Goal: Task Accomplishment & Management: Manage account settings

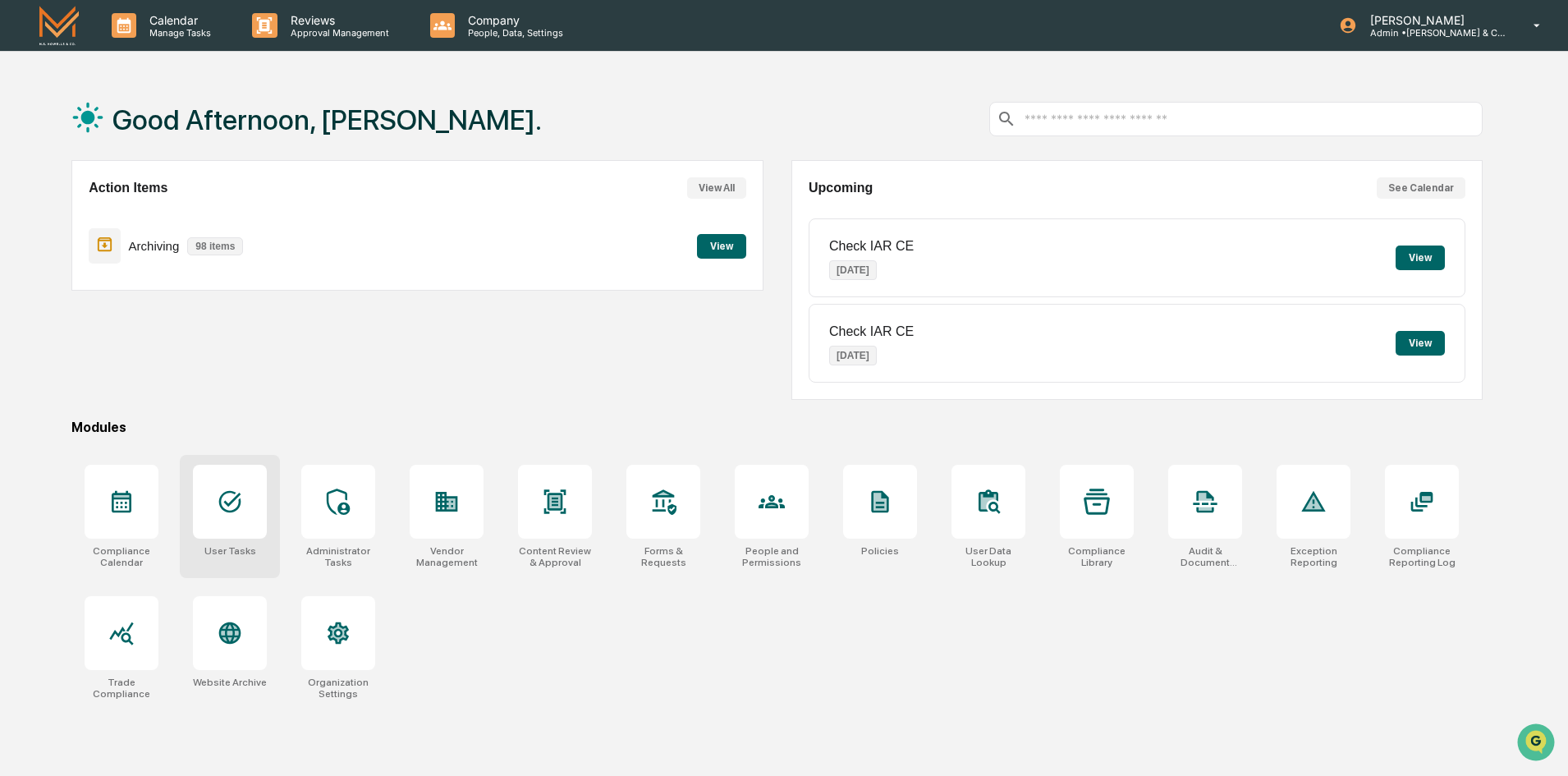
click at [223, 502] on icon at bounding box center [229, 501] width 26 height 26
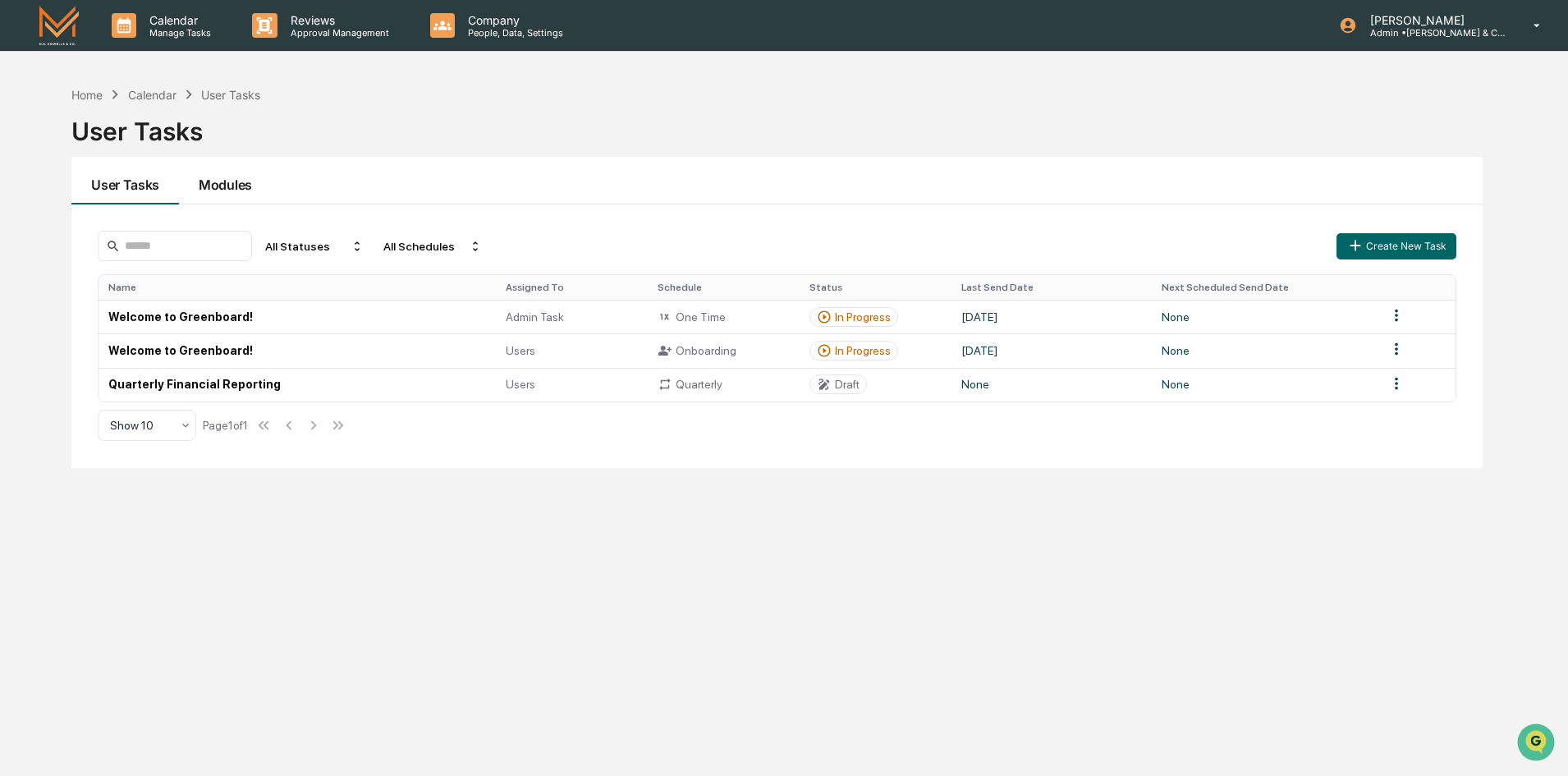
click at [226, 187] on button "Modules" at bounding box center [225, 181] width 93 height 48
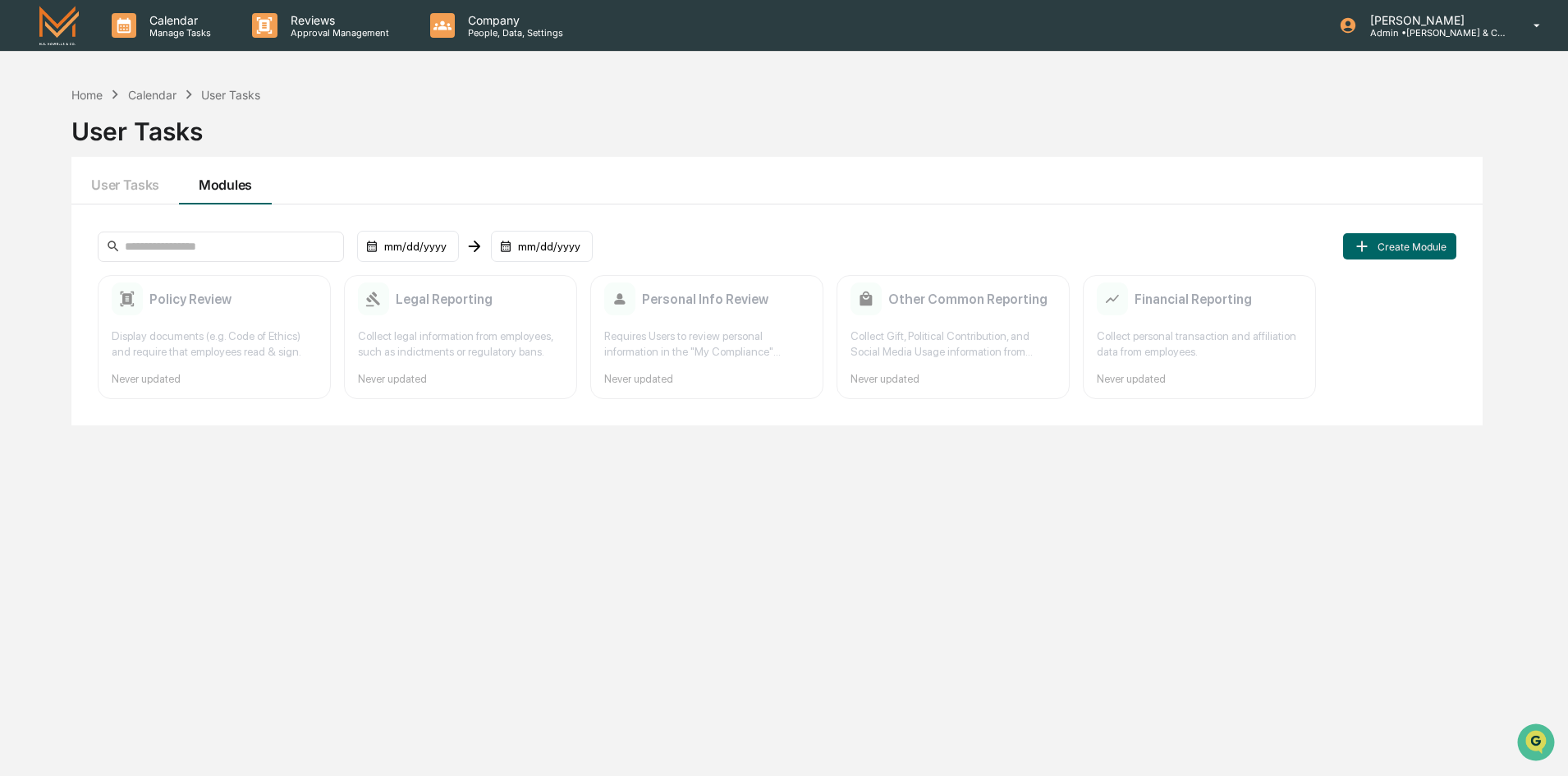
click at [226, 187] on button "Modules" at bounding box center [225, 181] width 93 height 48
click at [143, 188] on button "User Tasks" at bounding box center [126, 181] width 108 height 48
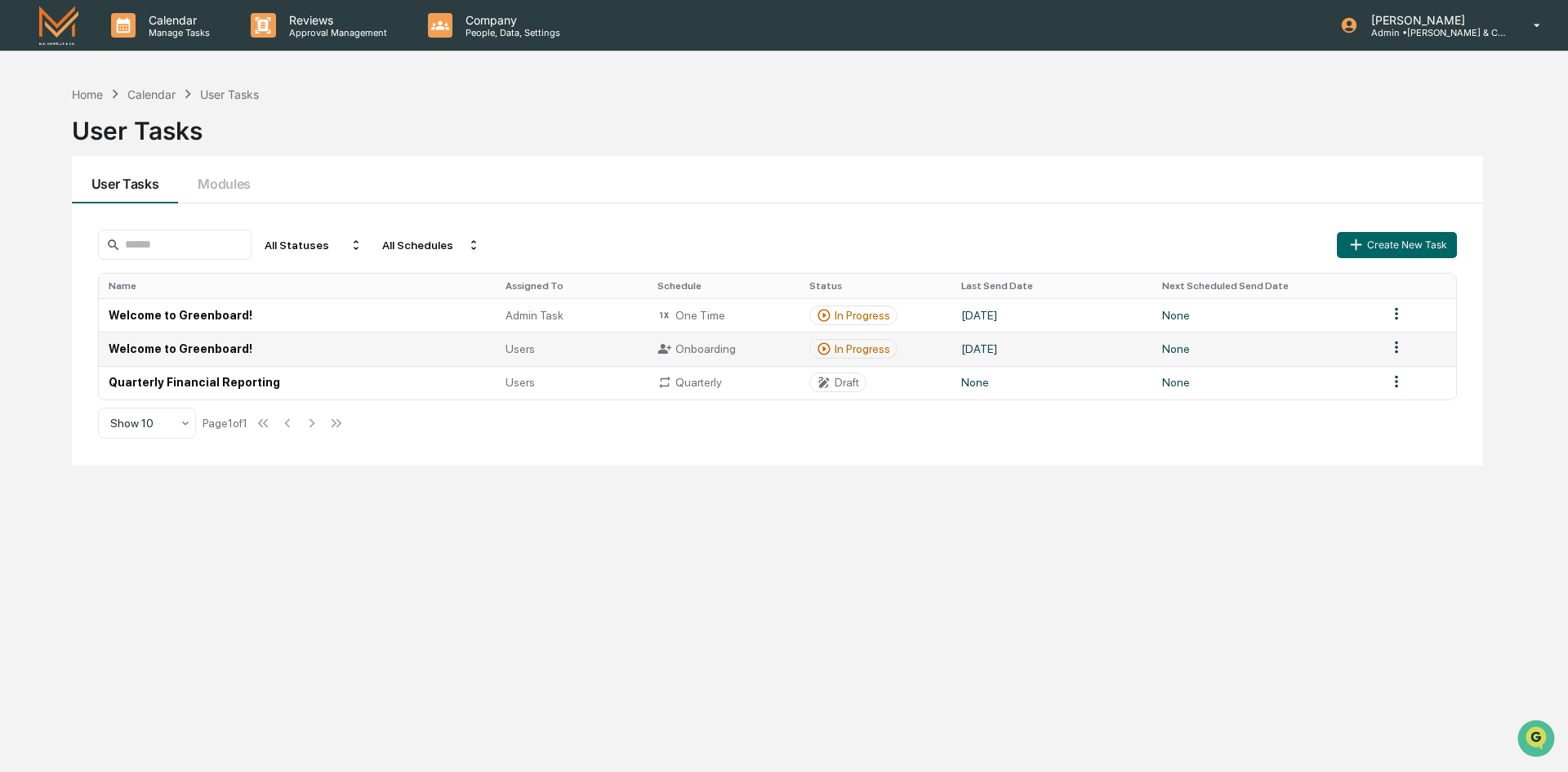
click at [1389, 350] on html "Calendar Manage Tasks Reviews Approval Management Company People, Data, Setting…" at bounding box center [784, 386] width 1568 height 772
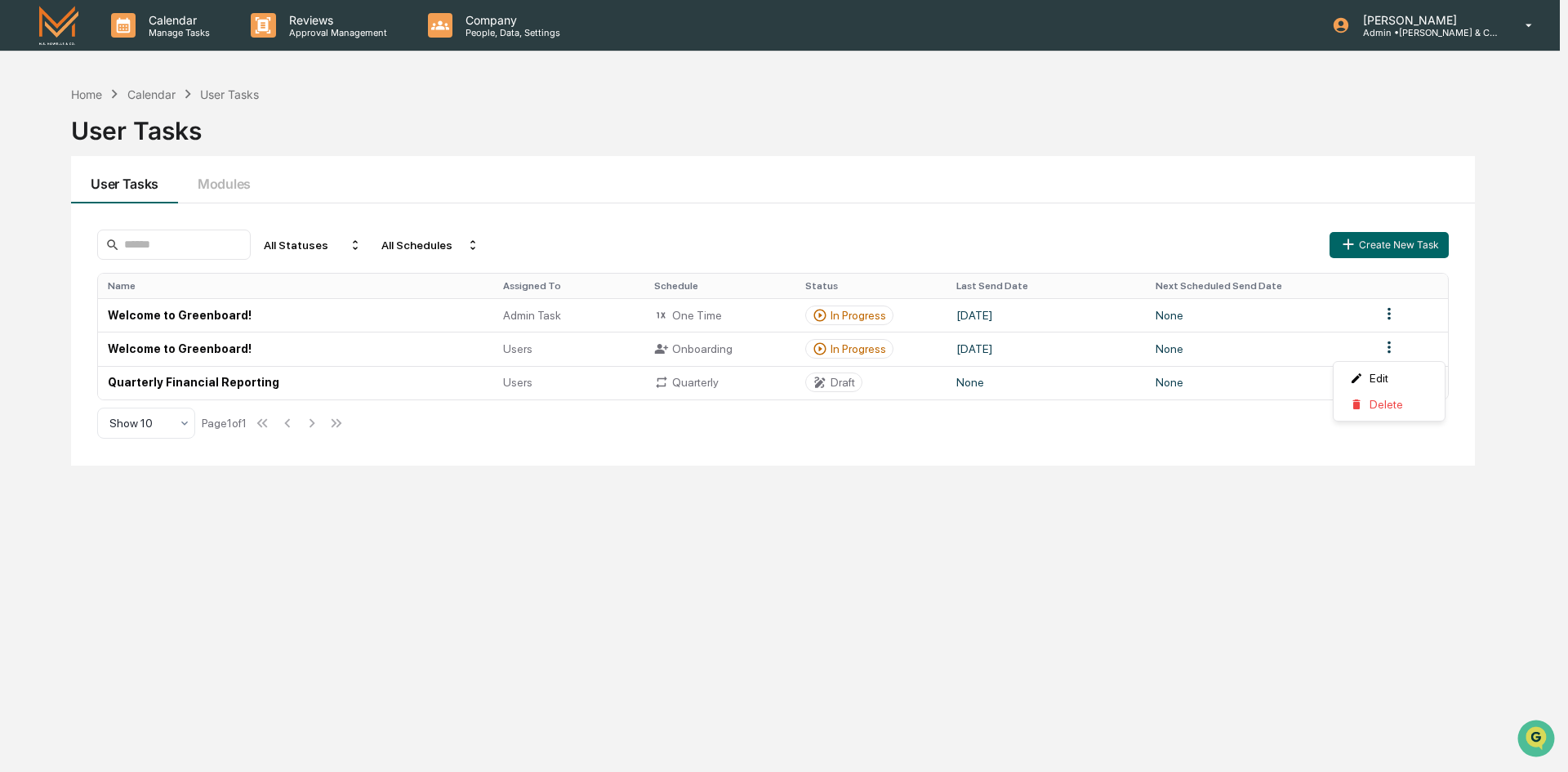
click at [1227, 352] on html "Calendar Manage Tasks Reviews Approval Management Company People, Data, Setting…" at bounding box center [784, 386] width 1568 height 772
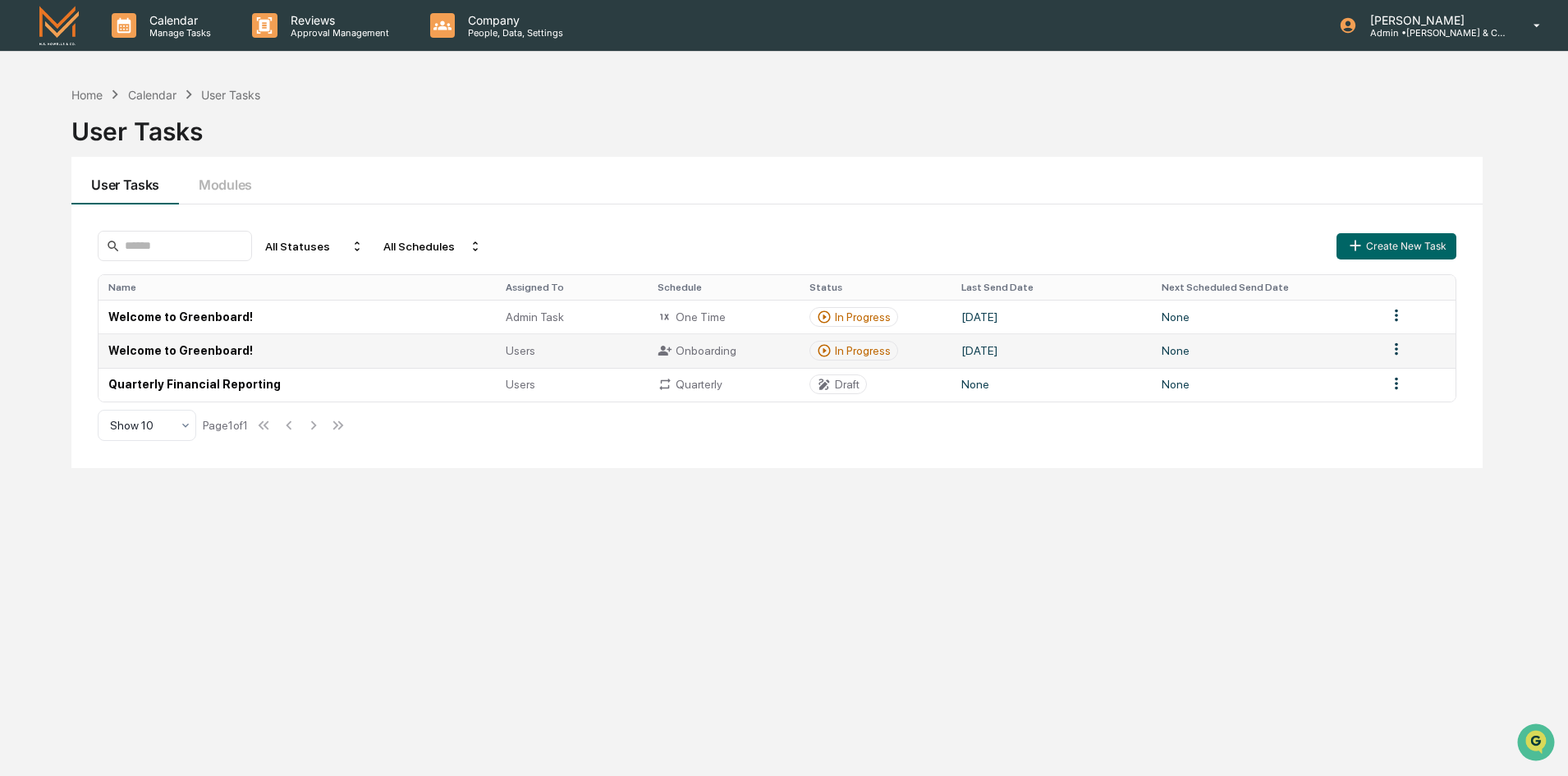
click at [343, 350] on td "Welcome to Greenboard!" at bounding box center [296, 350] width 396 height 33
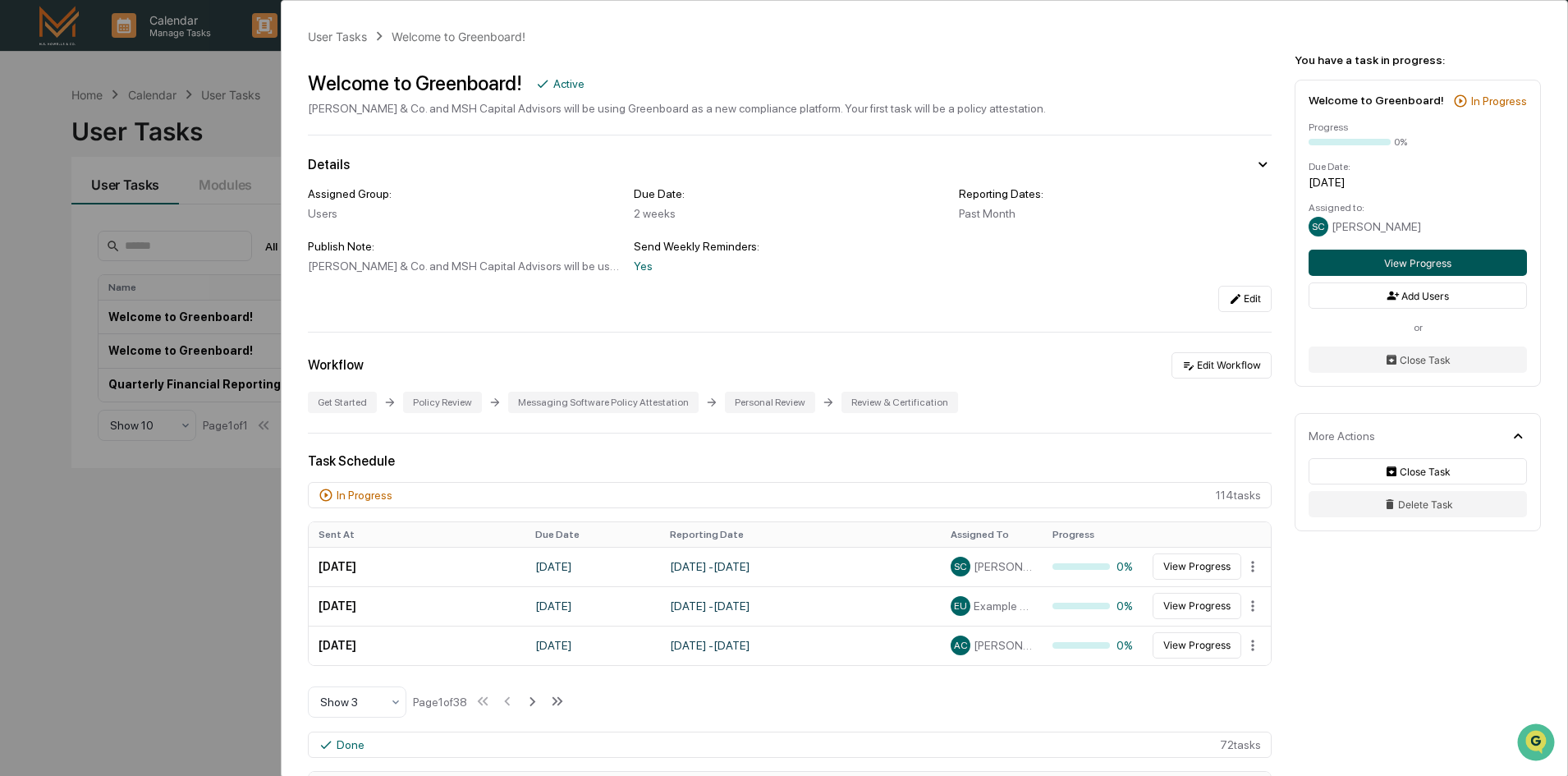
click at [1384, 266] on button "View Progress" at bounding box center [1417, 262] width 219 height 26
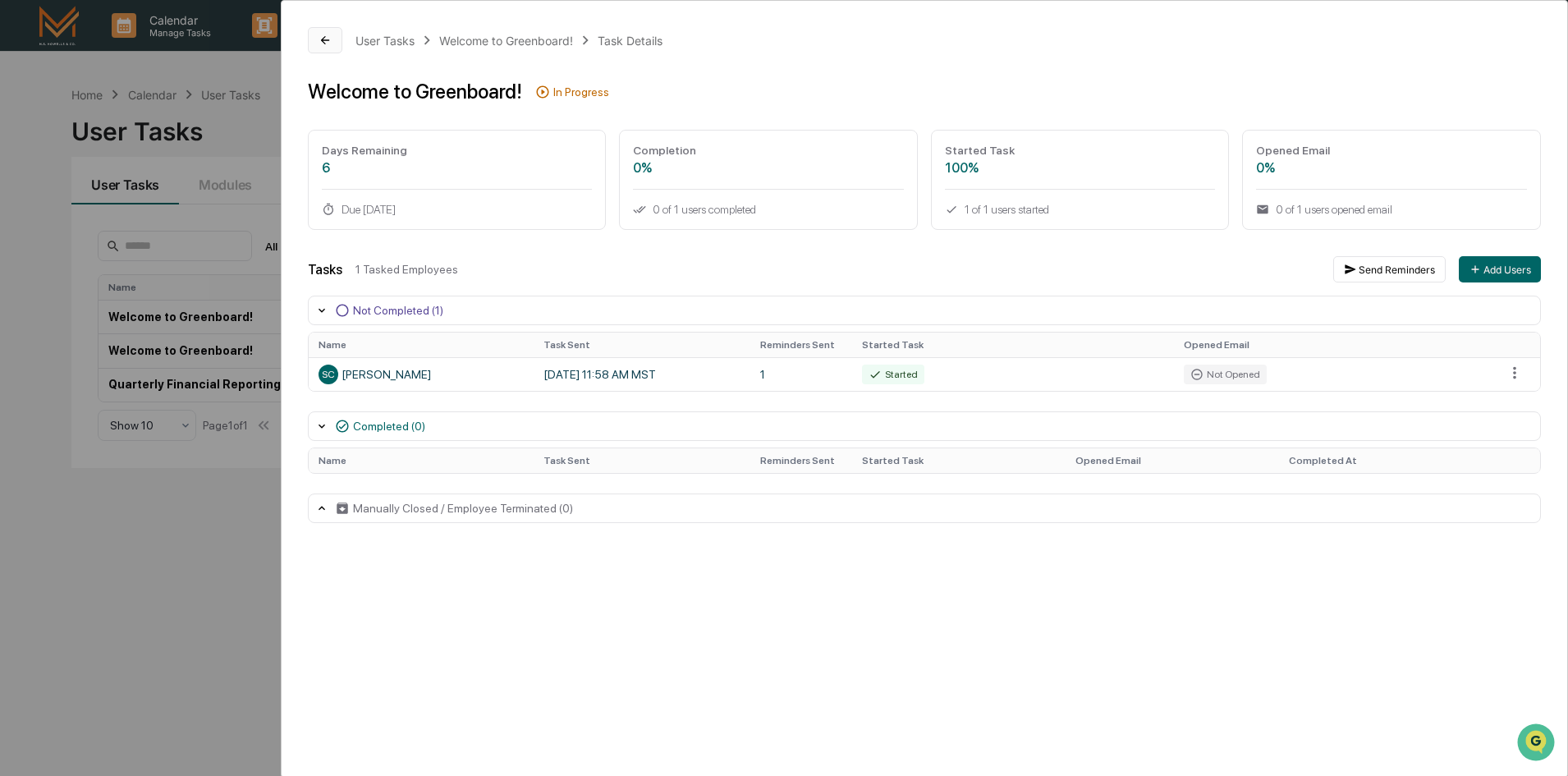
click at [328, 43] on icon at bounding box center [325, 39] width 13 height 13
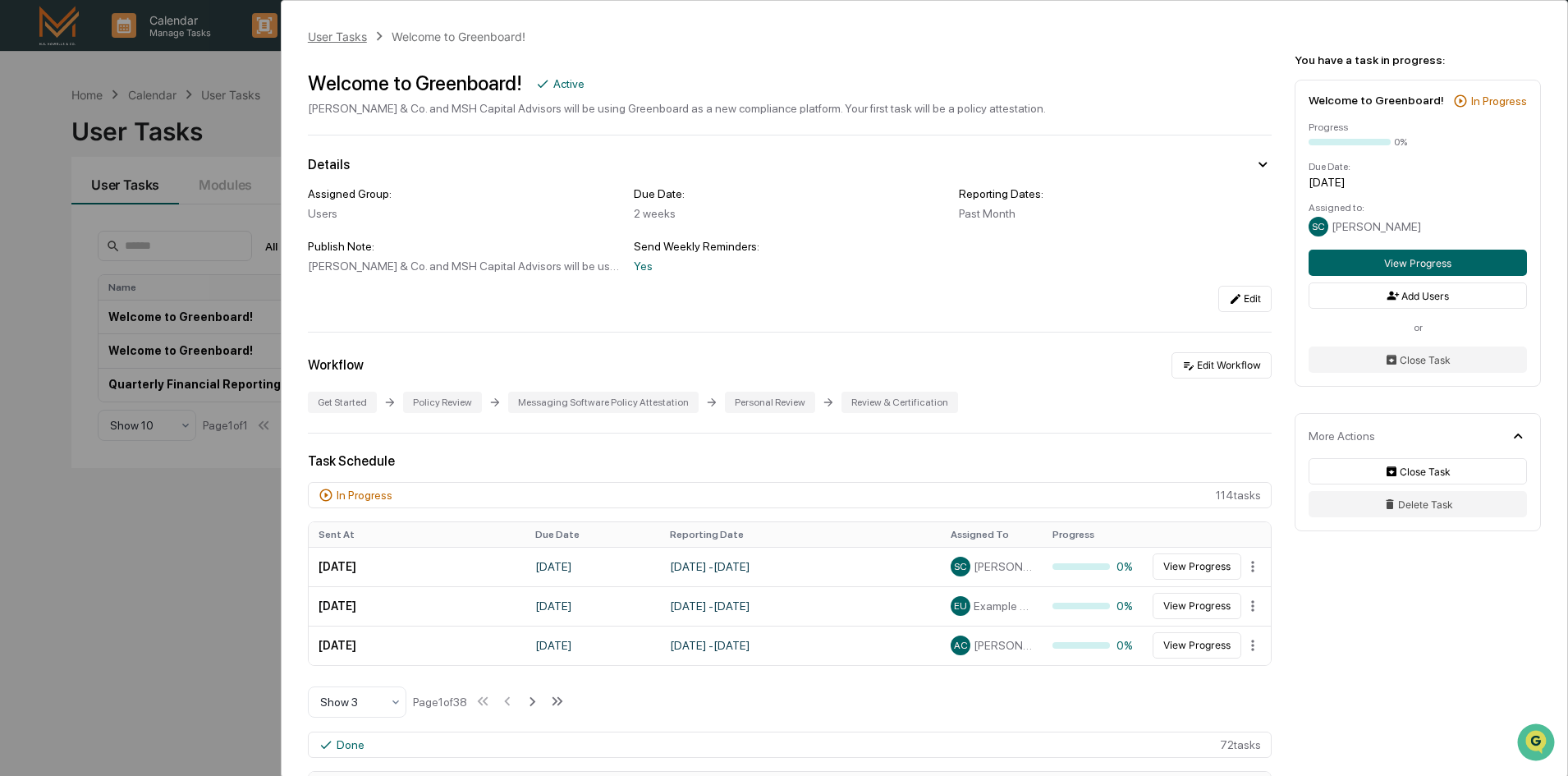
click at [329, 37] on div "User Tasks" at bounding box center [337, 36] width 59 height 14
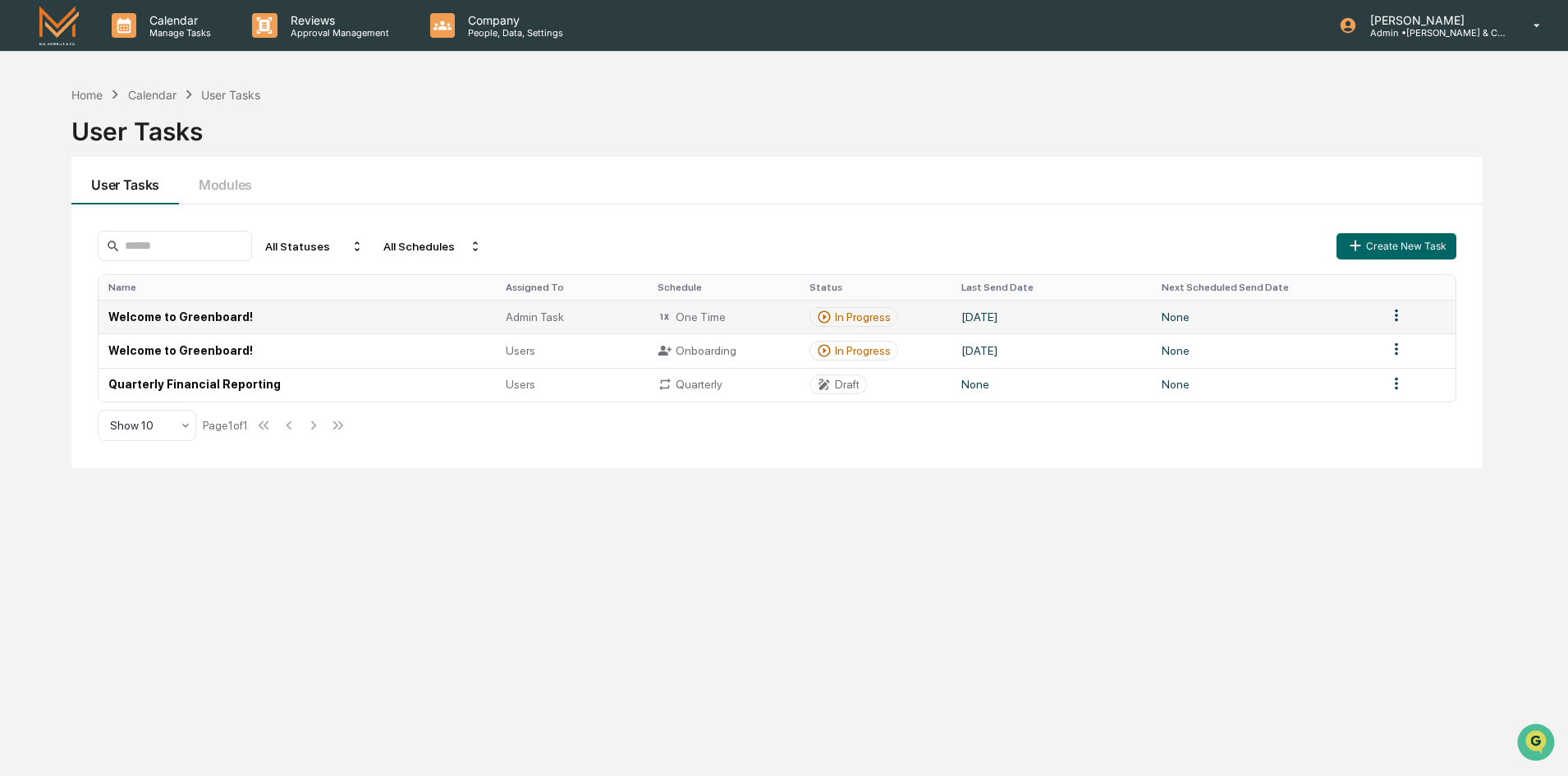
click at [417, 320] on td "Welcome to Greenboard!" at bounding box center [296, 316] width 396 height 33
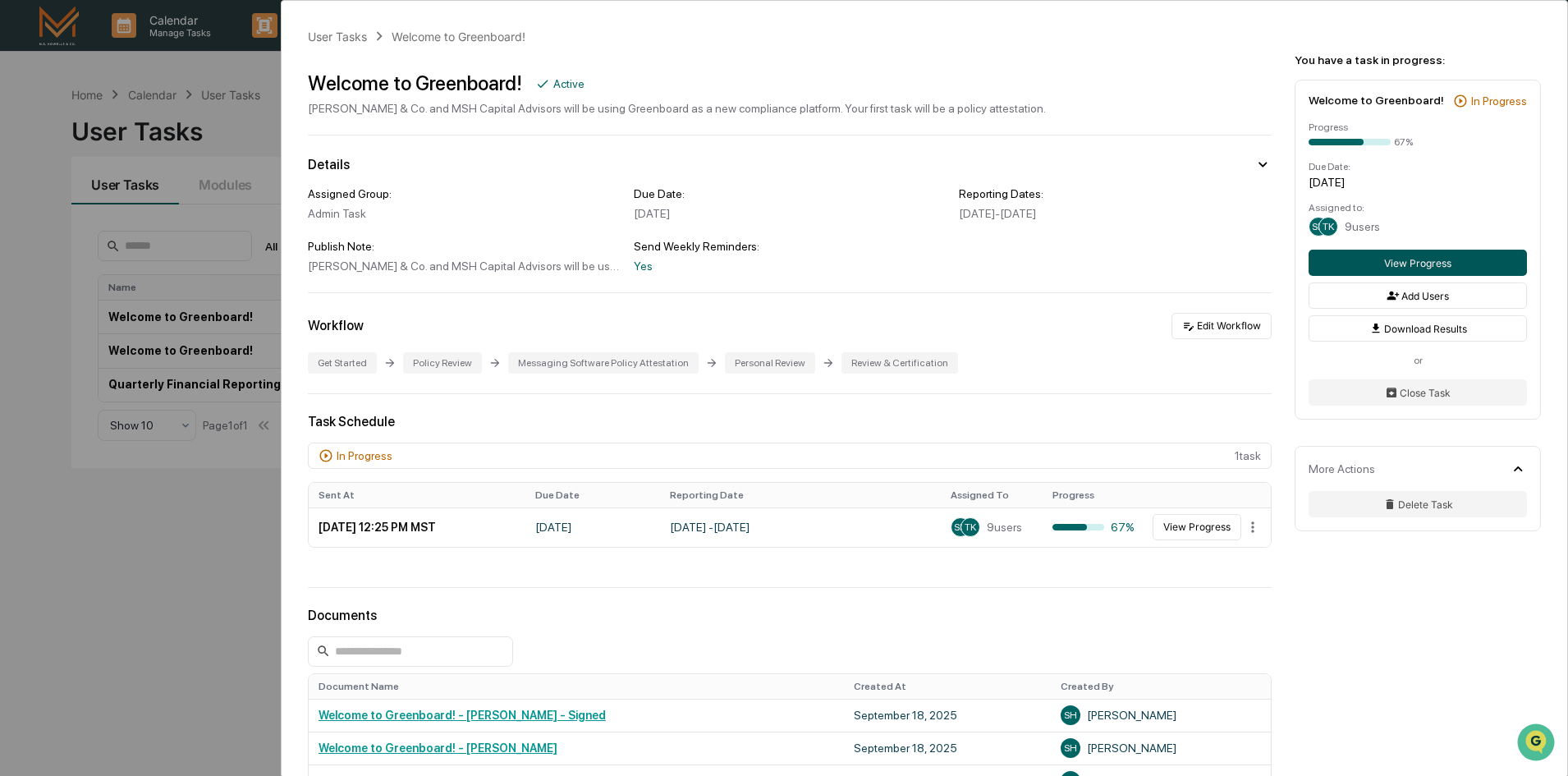
click at [1392, 264] on button "View Progress" at bounding box center [1417, 262] width 219 height 26
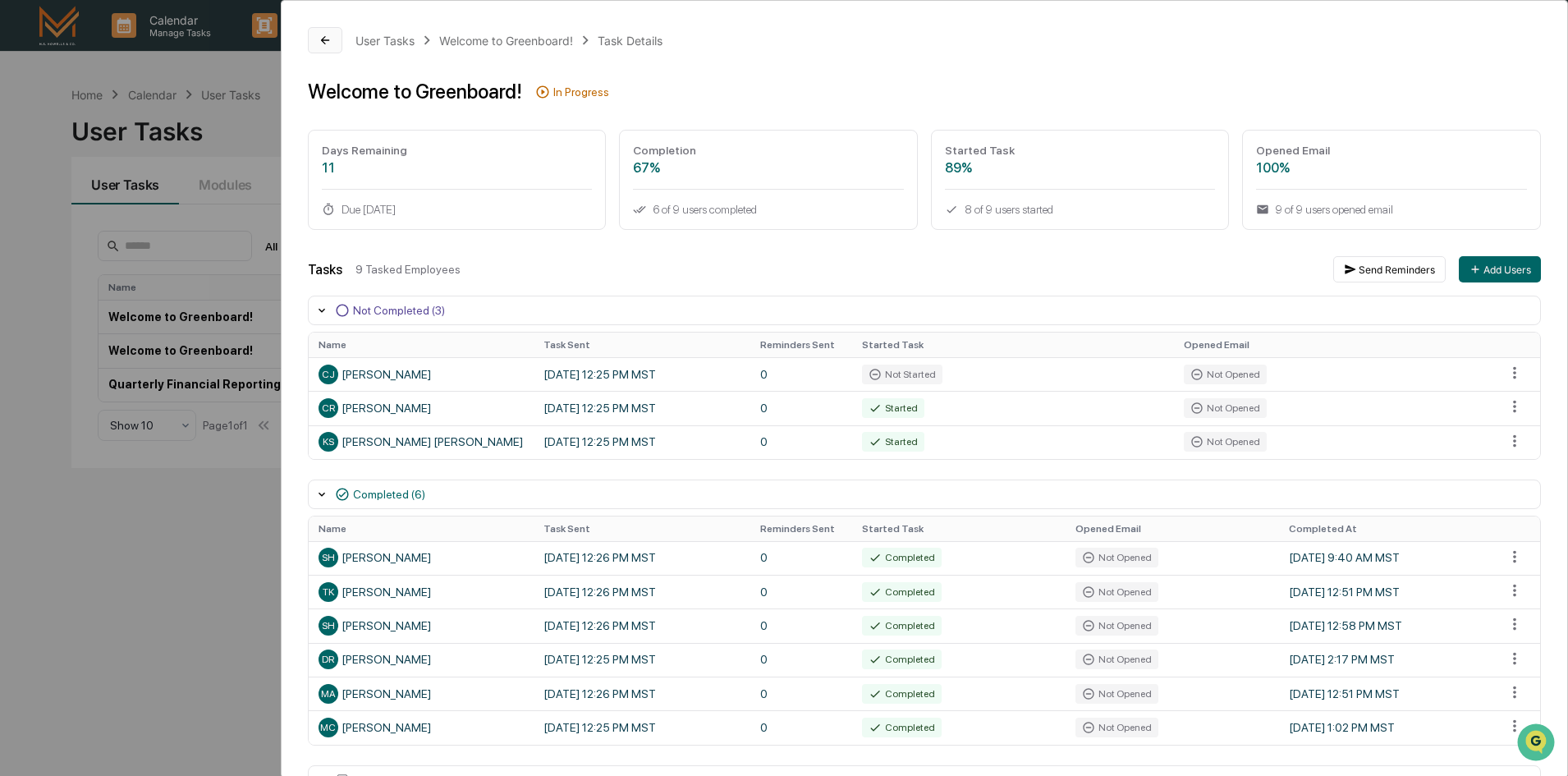
click at [320, 37] on icon at bounding box center [325, 39] width 13 height 13
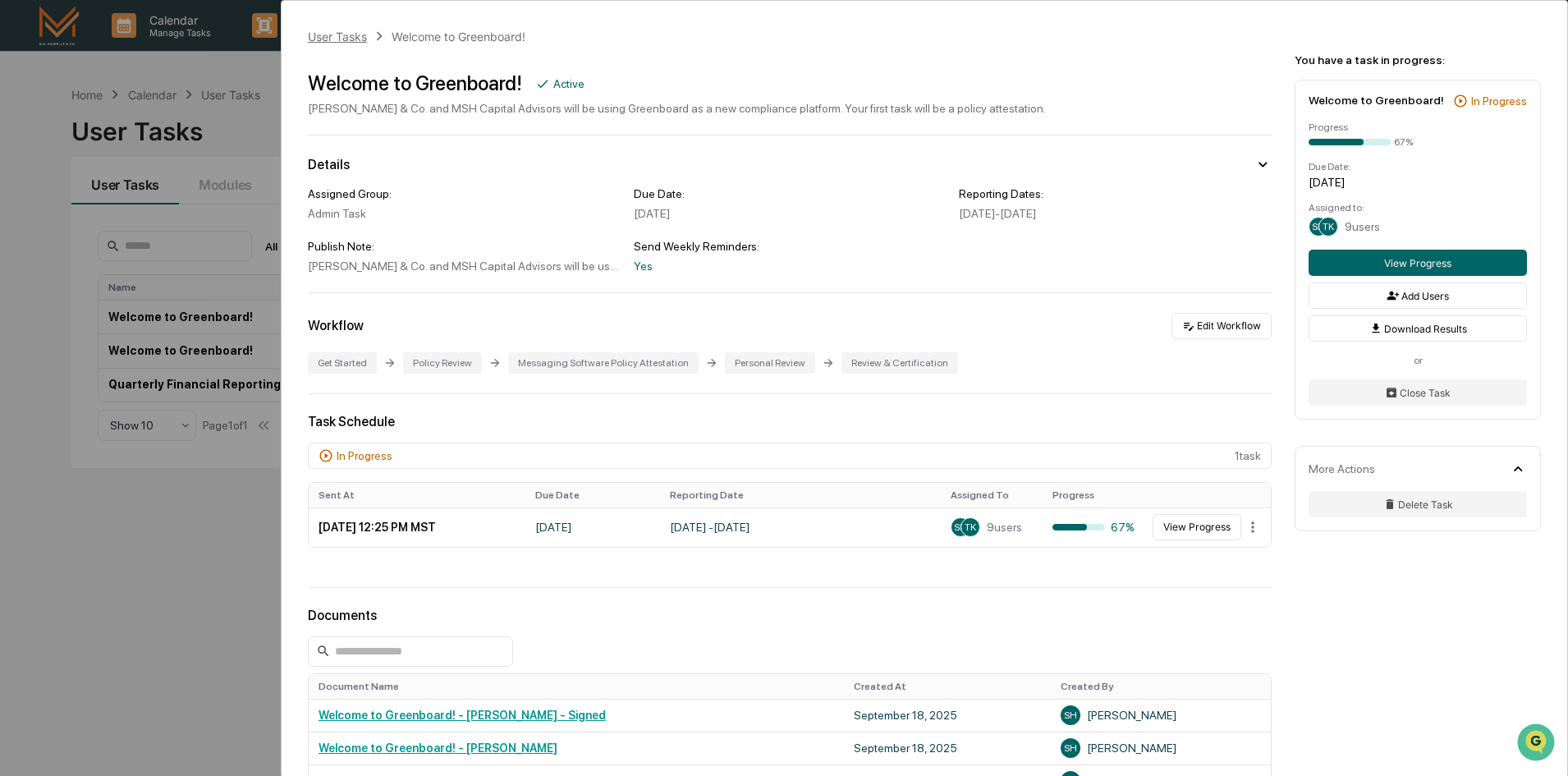
click at [325, 39] on div "User Tasks" at bounding box center [337, 36] width 59 height 14
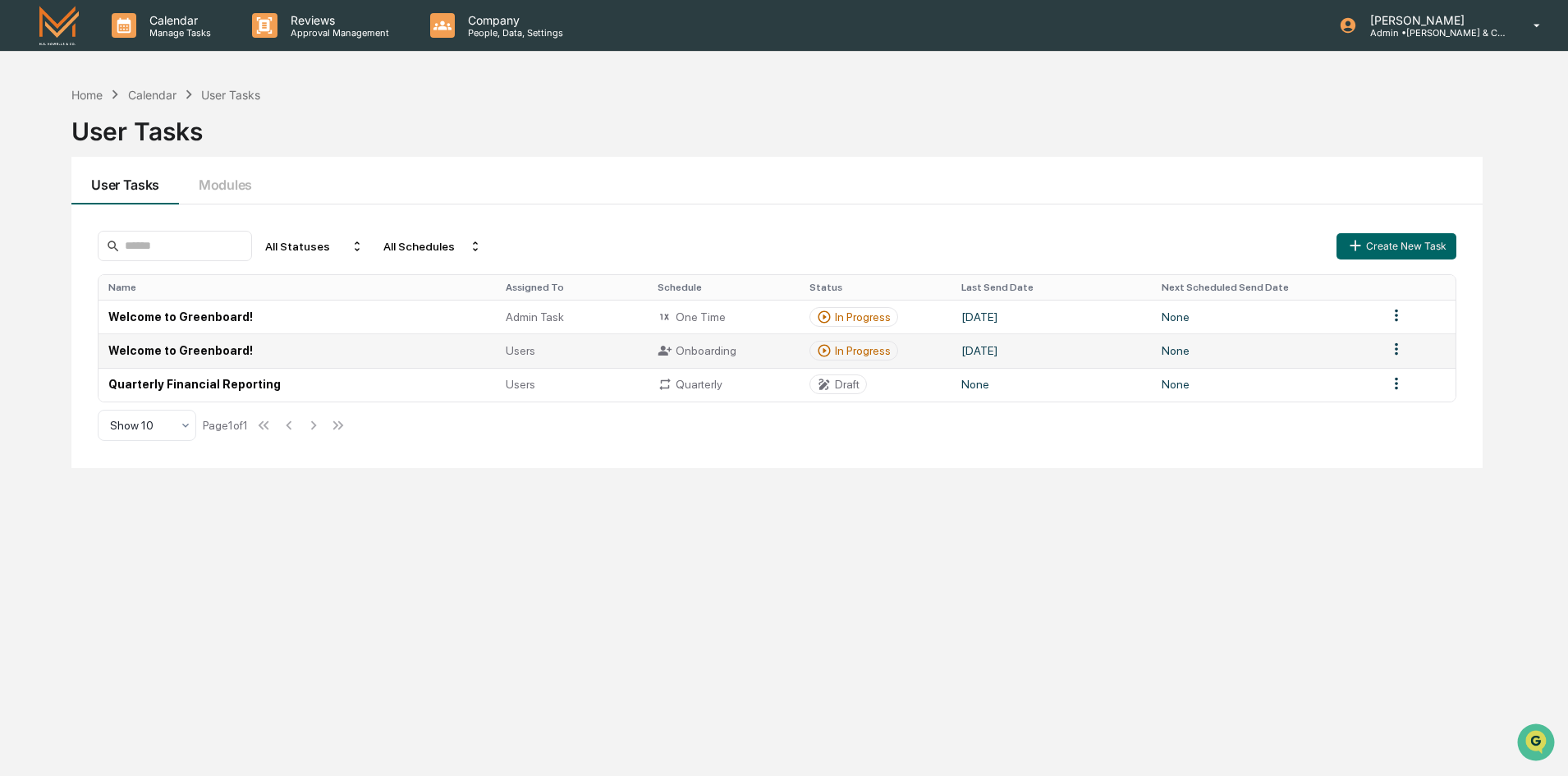
click at [372, 349] on td "Welcome to Greenboard!" at bounding box center [296, 350] width 396 height 33
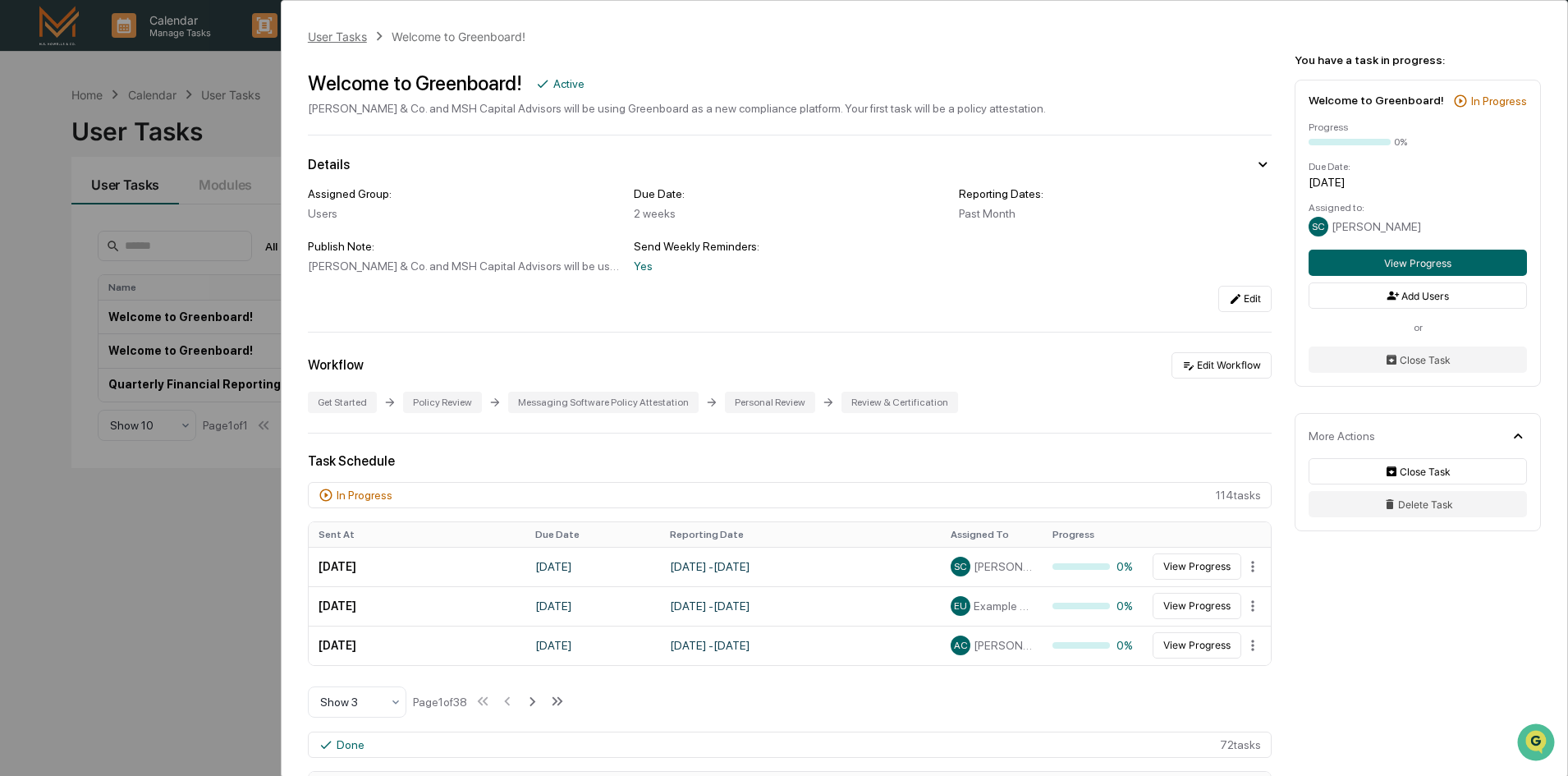
click at [350, 35] on div "User Tasks" at bounding box center [337, 36] width 59 height 14
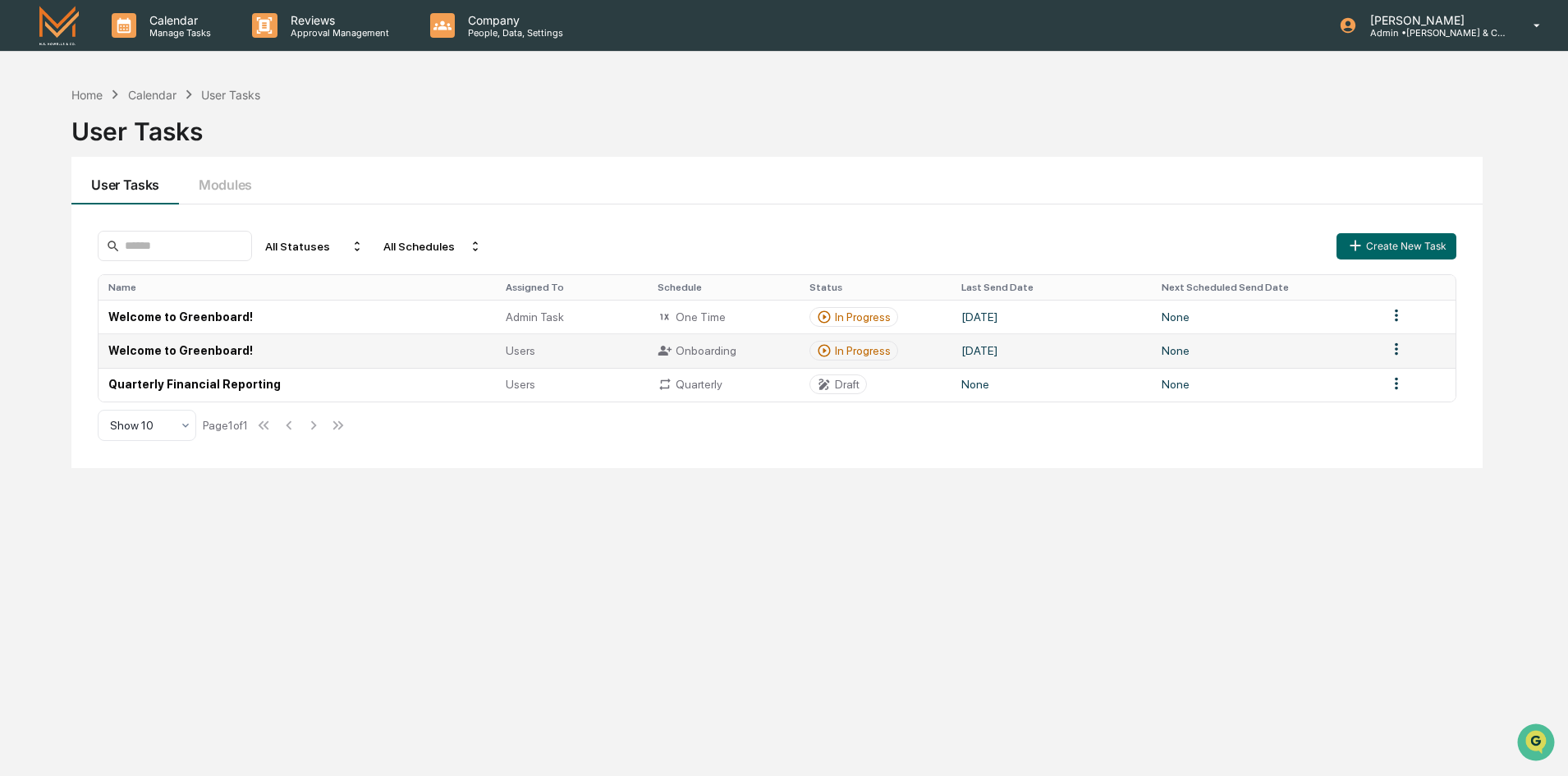
click at [350, 354] on td "Welcome to Greenboard!" at bounding box center [296, 350] width 396 height 33
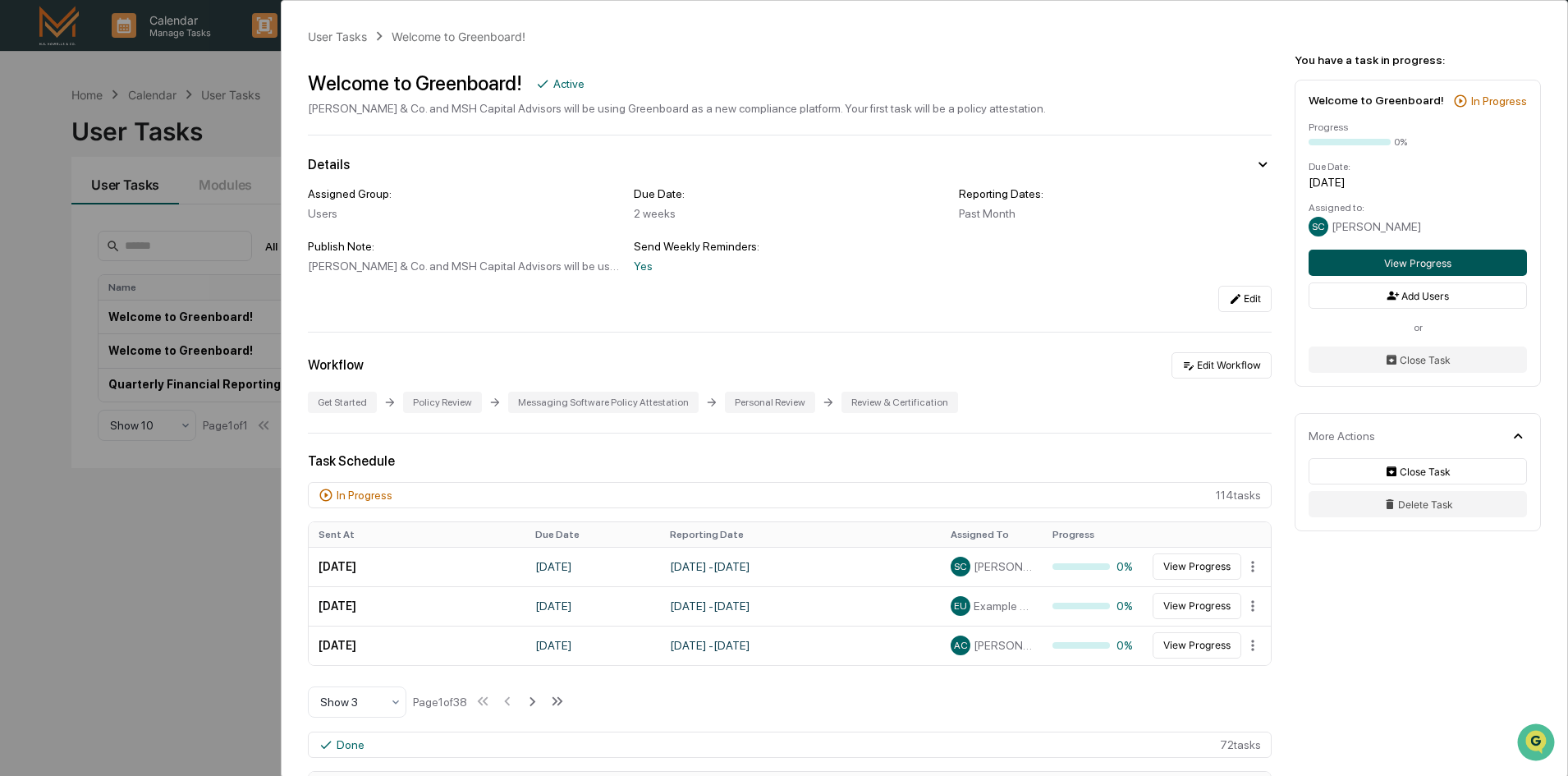
click at [1392, 269] on button "View Progress" at bounding box center [1417, 262] width 219 height 26
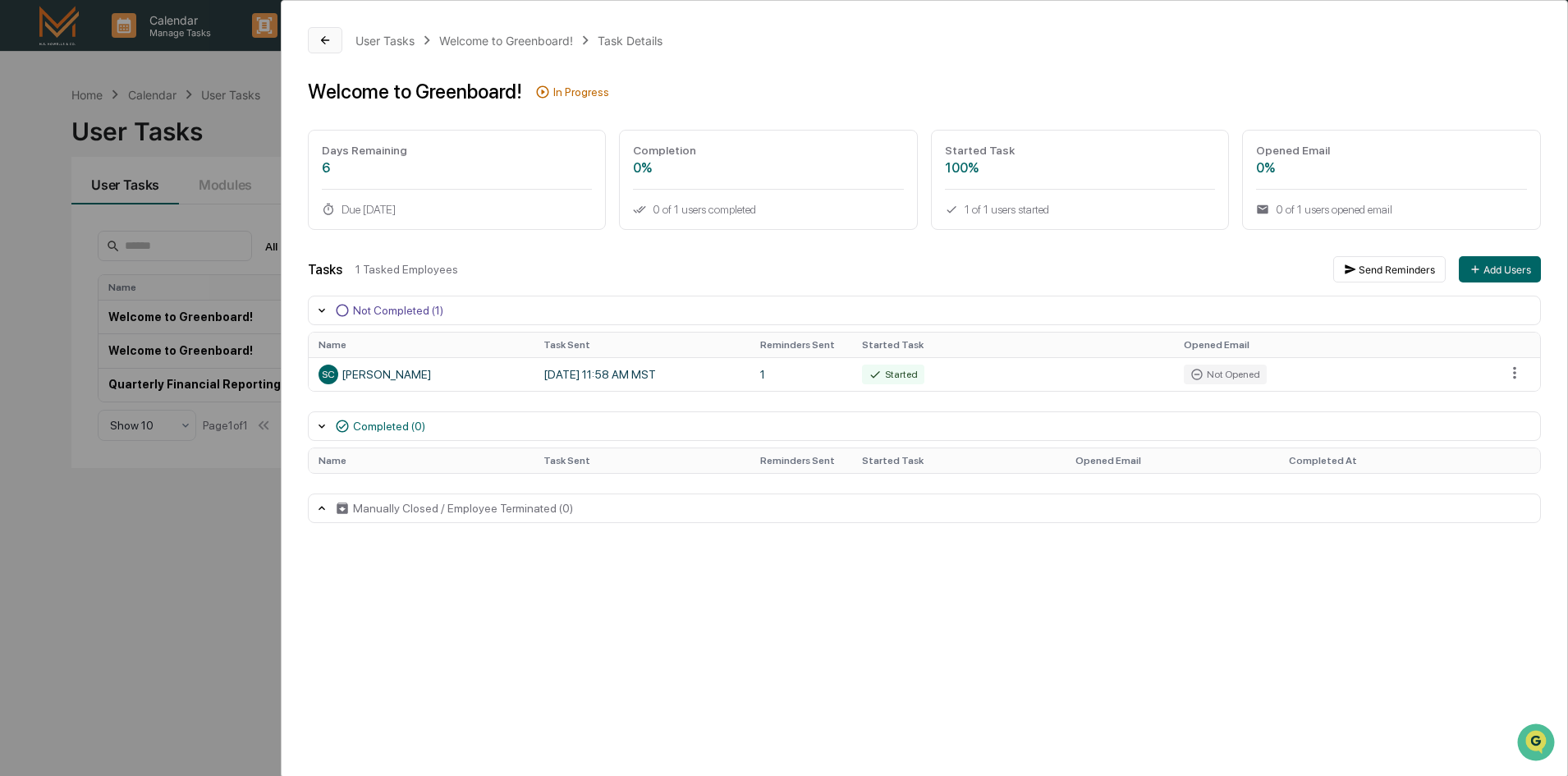
click at [328, 40] on icon at bounding box center [325, 40] width 8 height 8
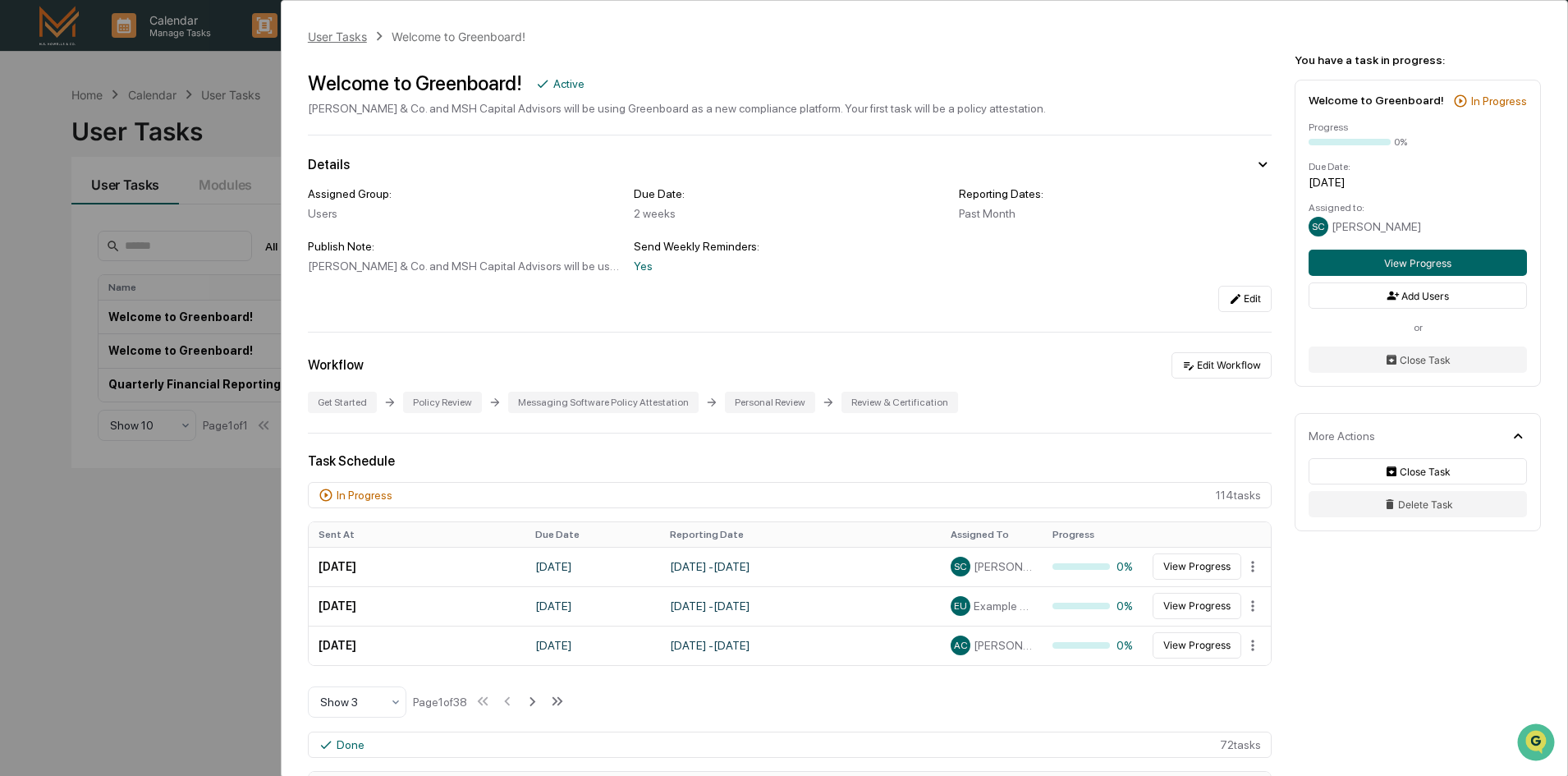
click at [328, 38] on div "User Tasks" at bounding box center [337, 36] width 59 height 14
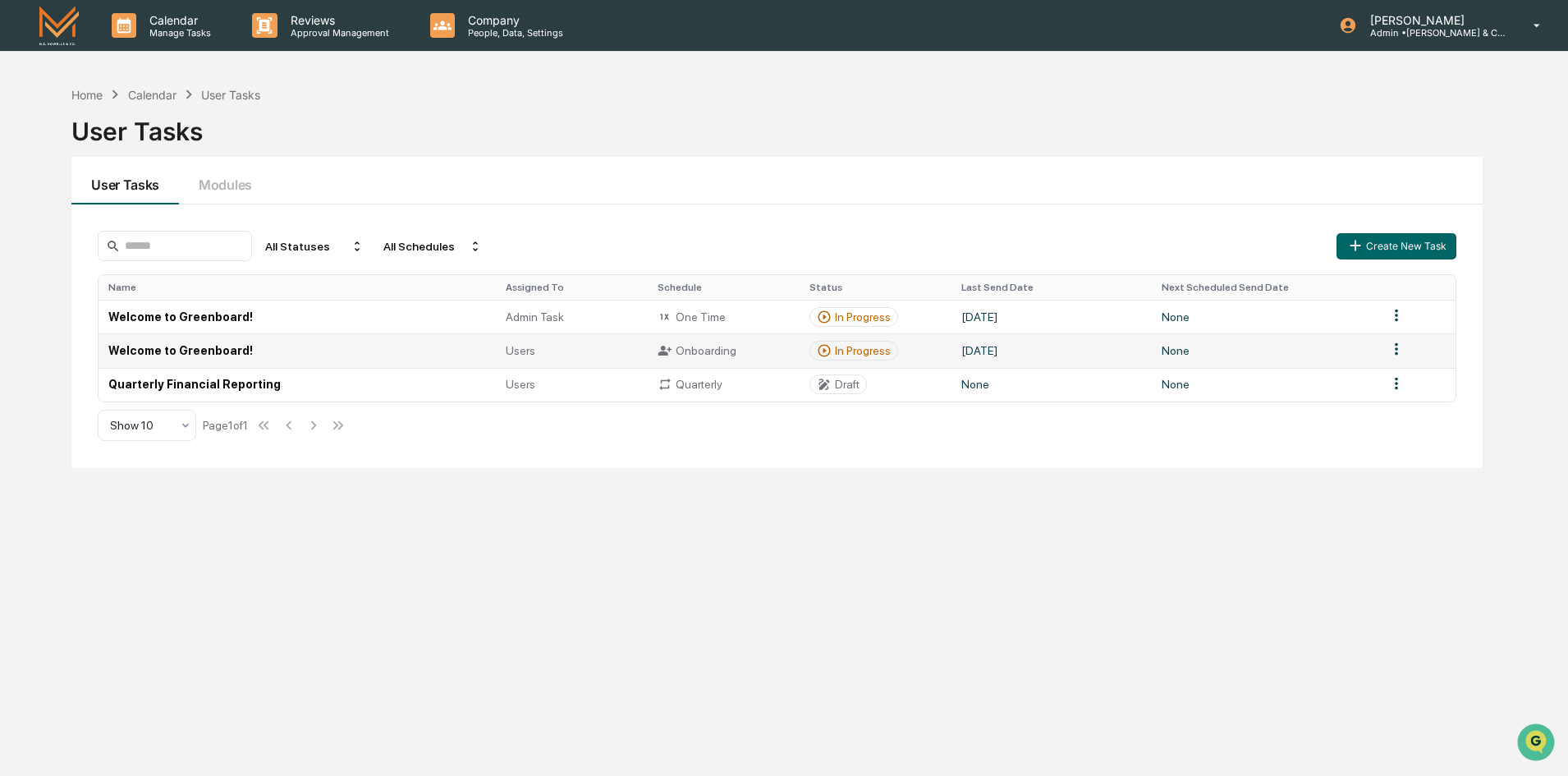
click at [261, 347] on td "Welcome to Greenboard!" at bounding box center [296, 350] width 396 height 33
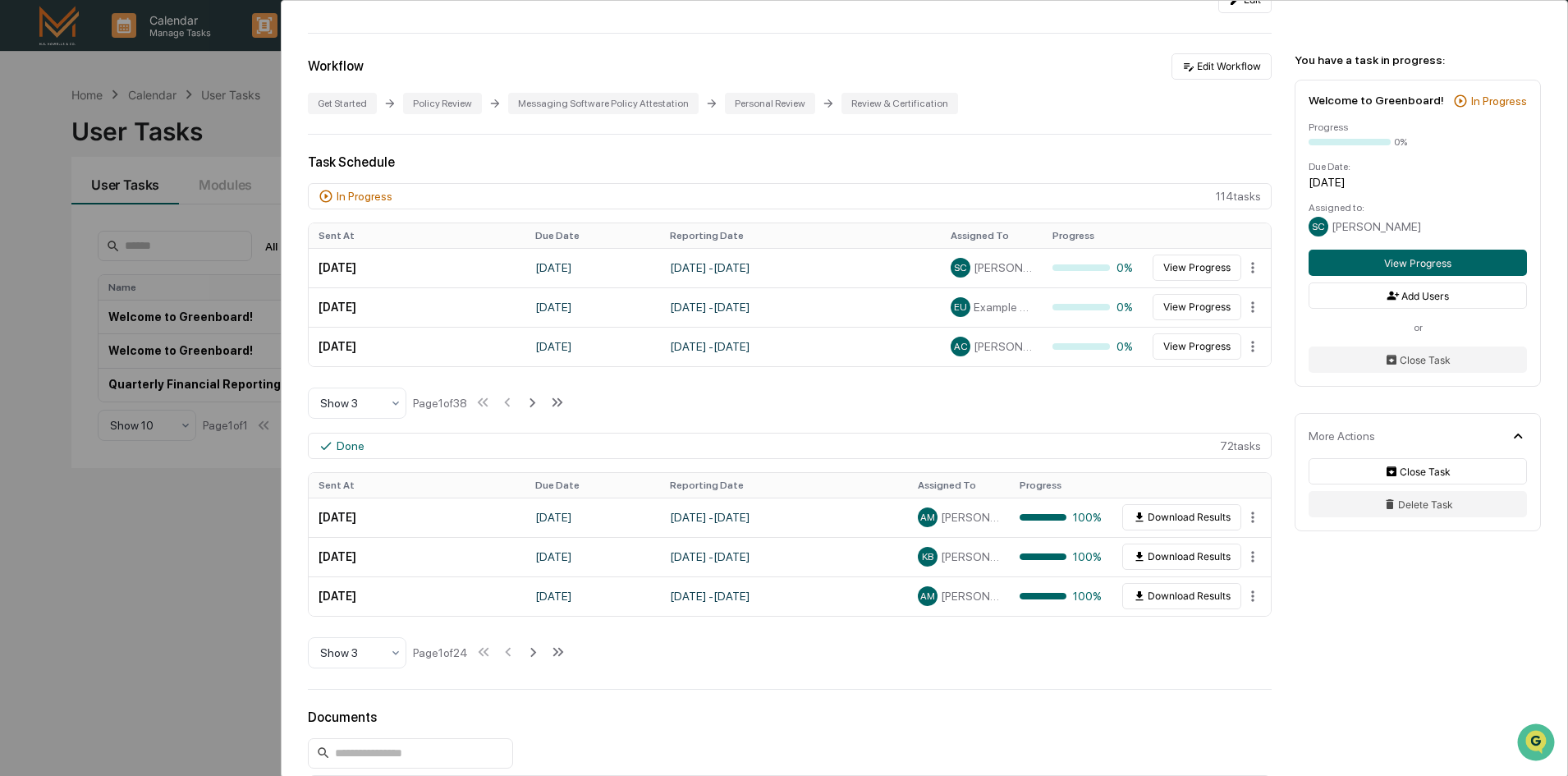
scroll to position [329, 0]
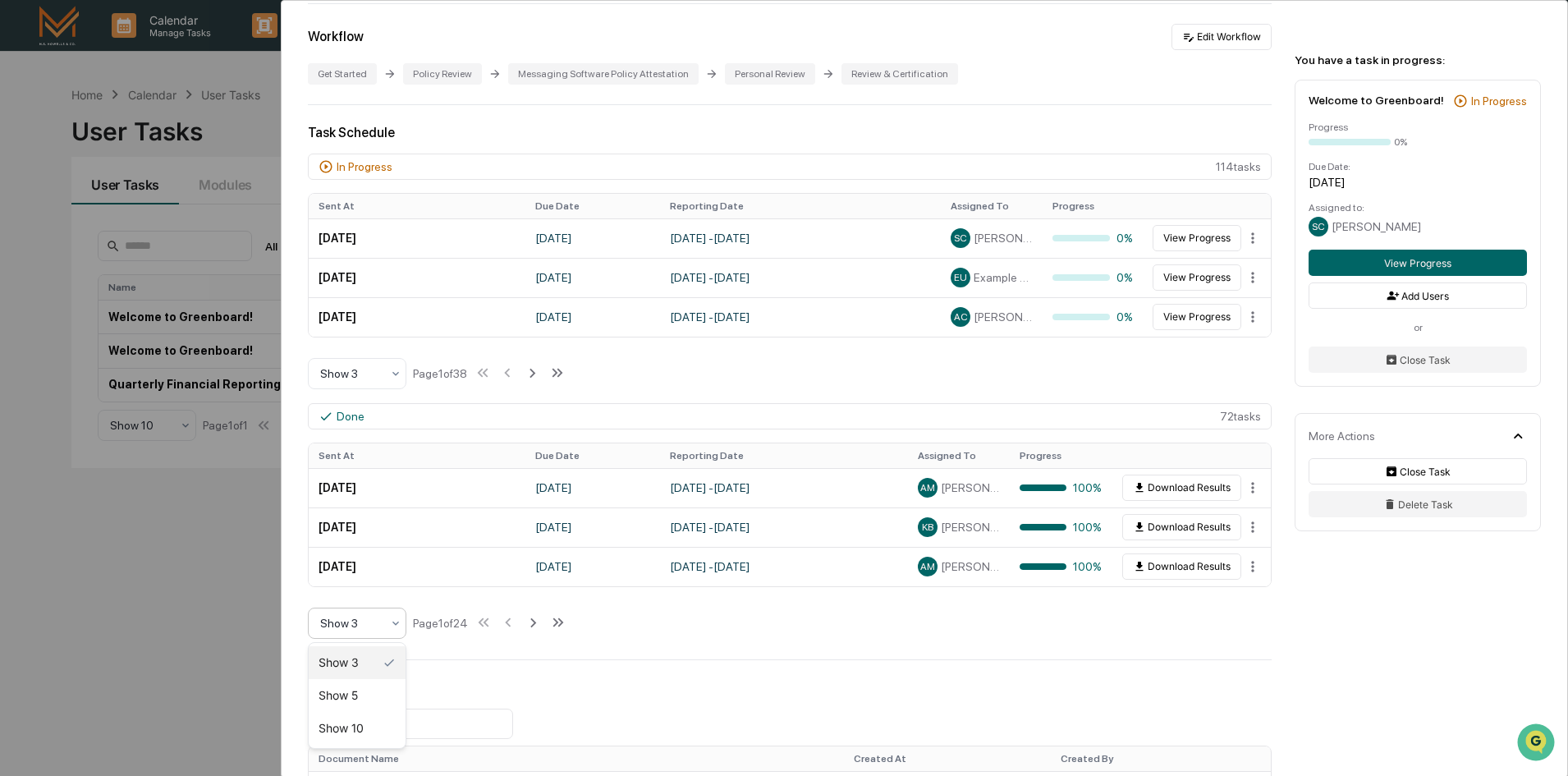
click at [392, 624] on icon at bounding box center [395, 623] width 13 height 13
click at [363, 732] on div "Show 10" at bounding box center [357, 728] width 97 height 32
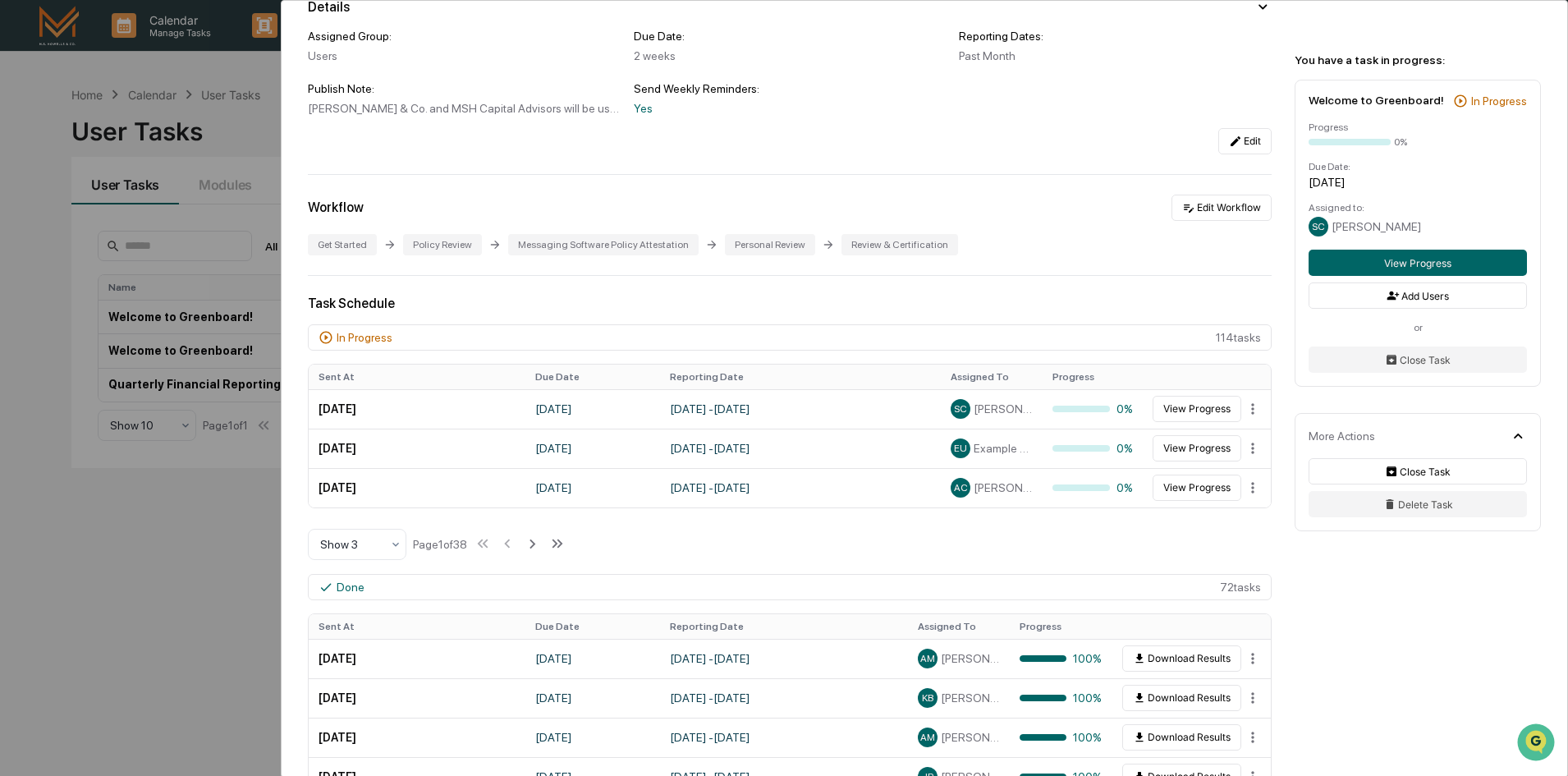
scroll to position [0, 0]
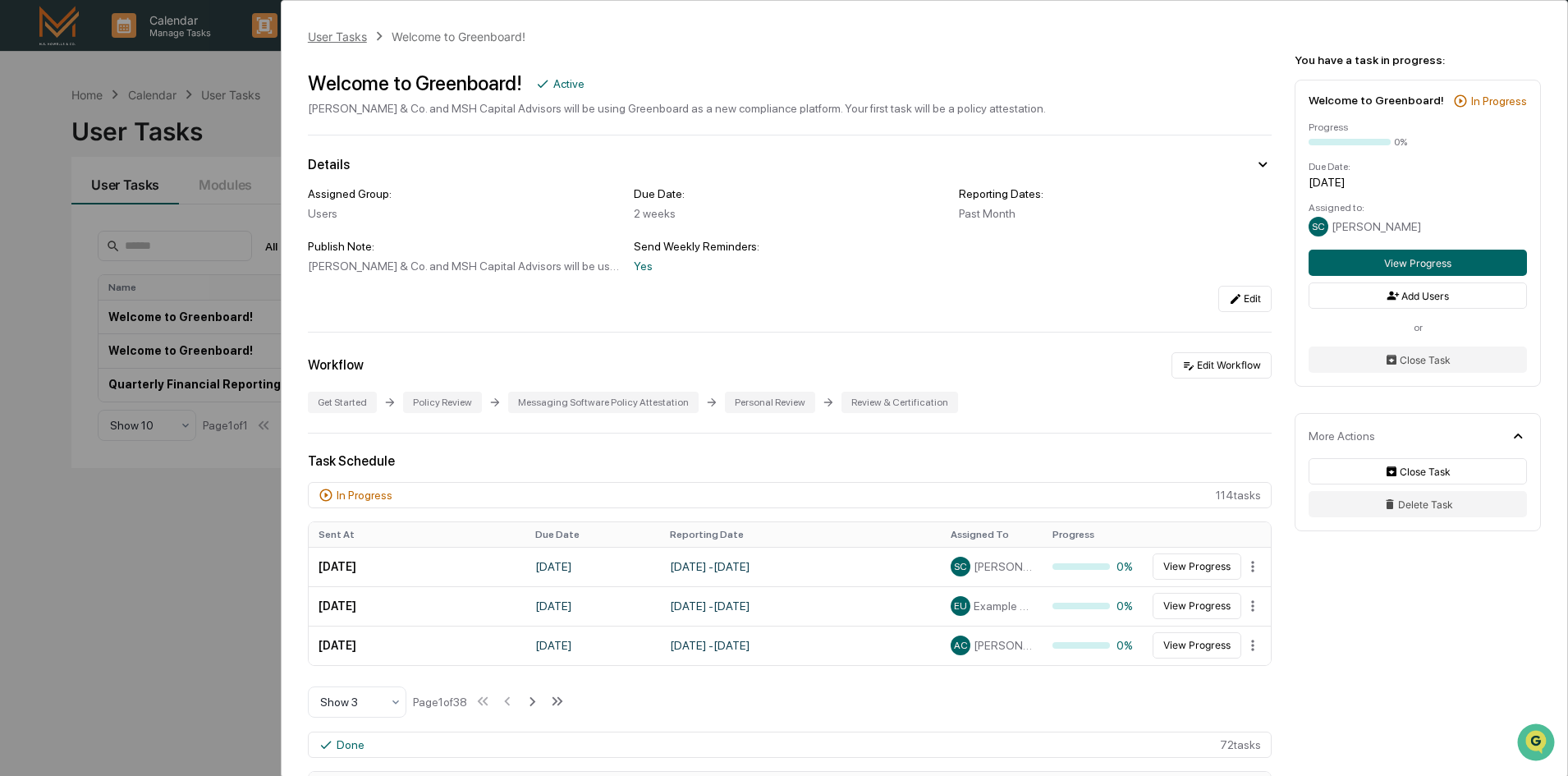
click at [338, 36] on div "User Tasks" at bounding box center [337, 36] width 59 height 14
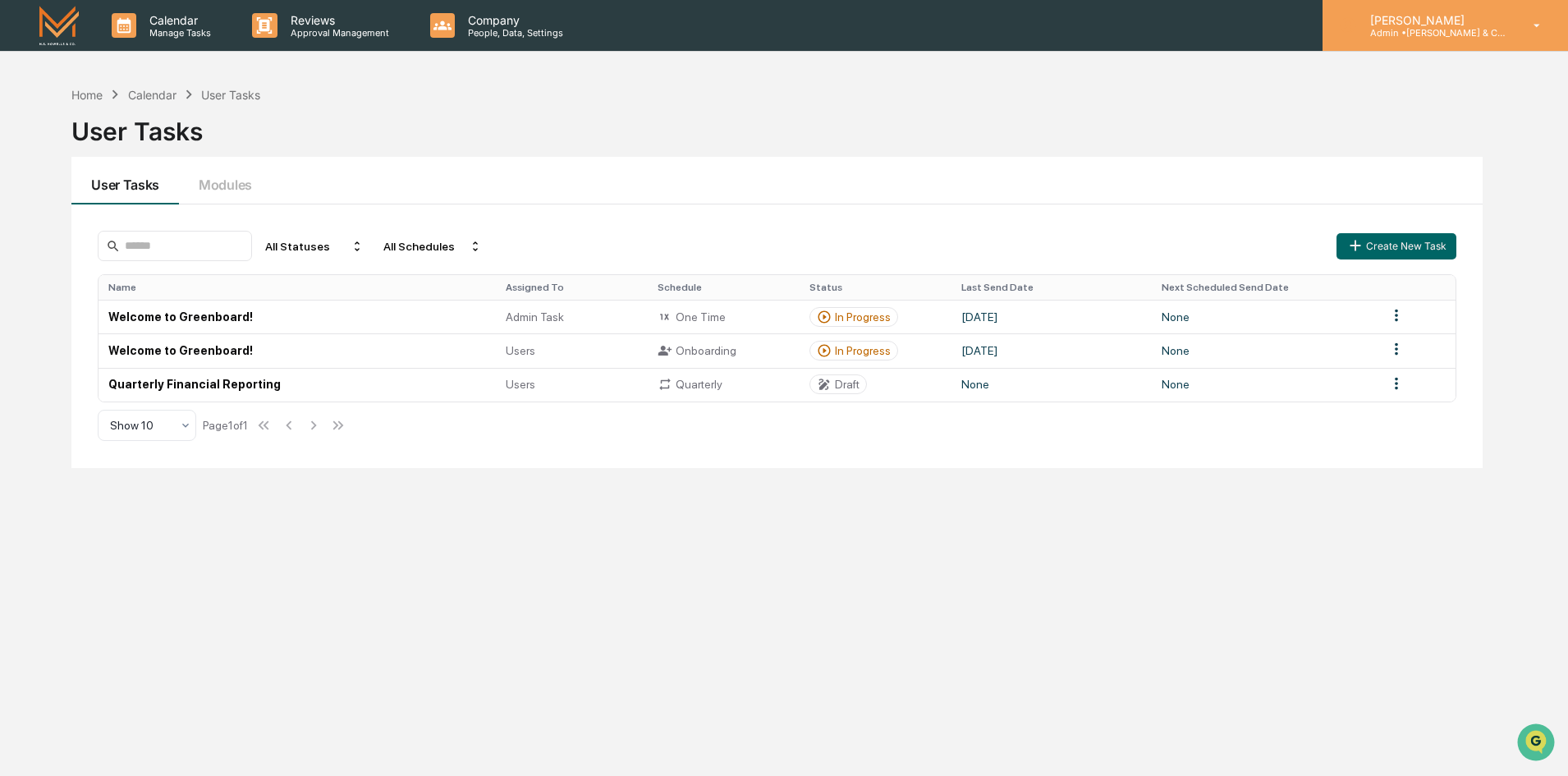
click at [1405, 29] on p "Admin • M.S. Howells & Co. - BD" at bounding box center [1433, 33] width 153 height 12
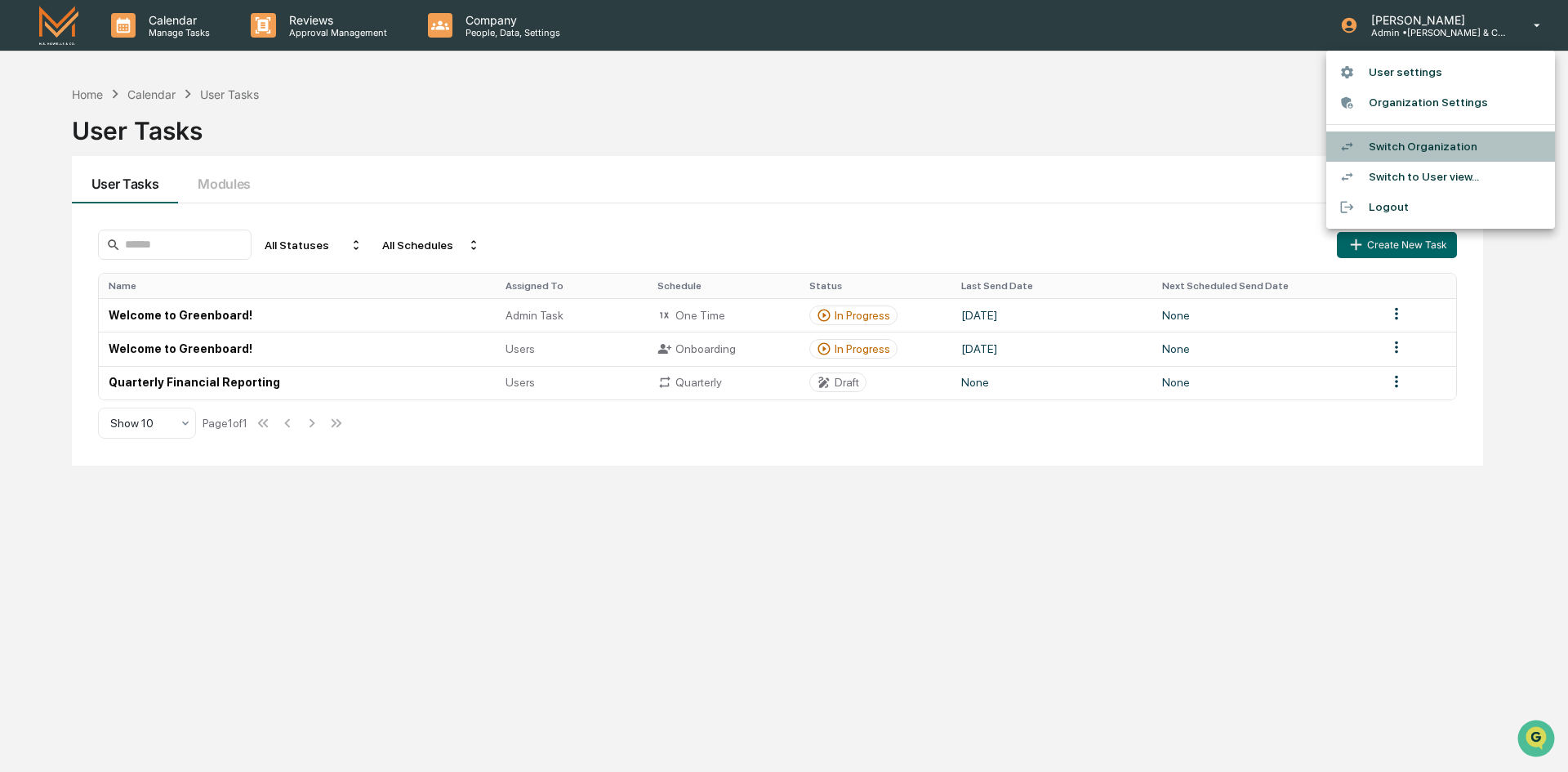
click at [1427, 147] on li "Switch Organization" at bounding box center [1440, 146] width 228 height 30
